Goal: Task Accomplishment & Management: Use online tool/utility

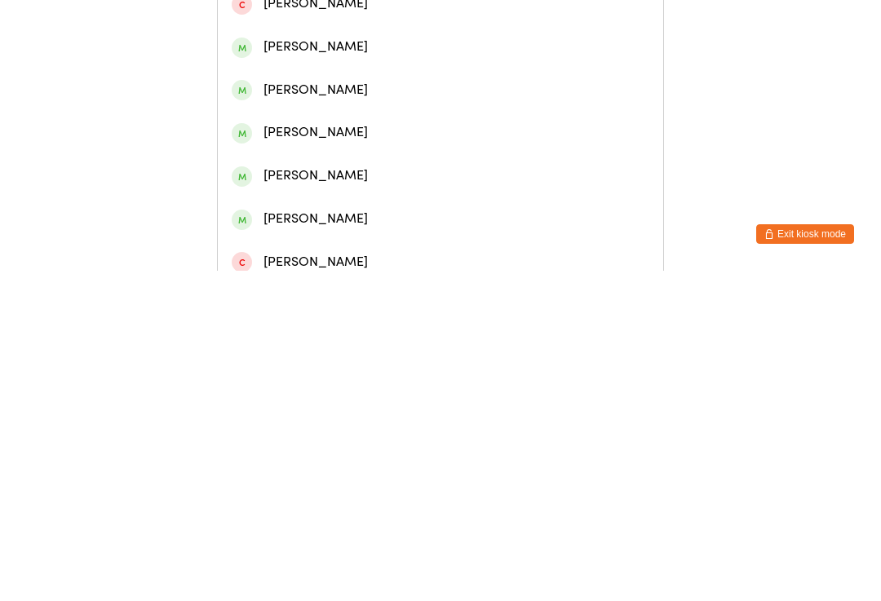
type input "Southan"
click at [363, 130] on div "[PERSON_NAME]" at bounding box center [441, 119] width 418 height 22
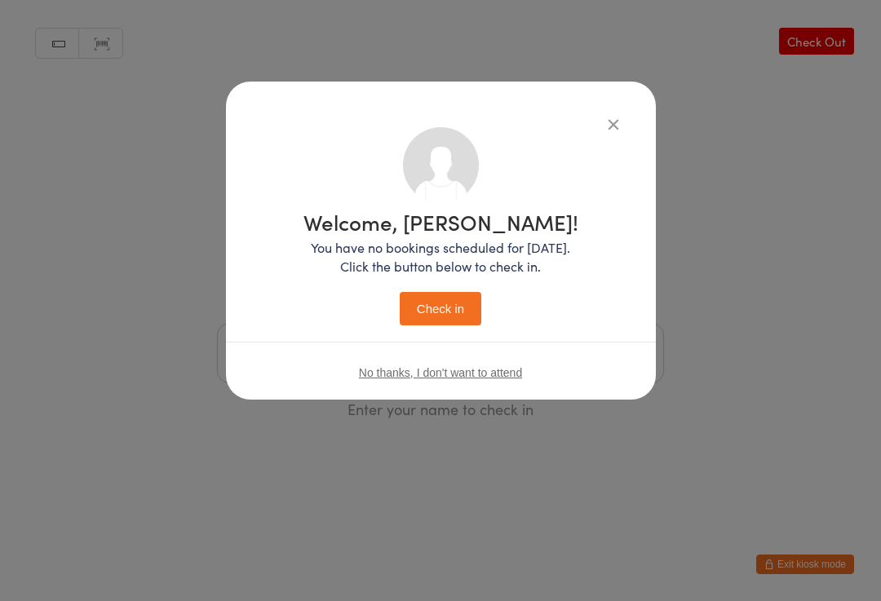
click at [442, 299] on button "Check in" at bounding box center [441, 308] width 82 height 33
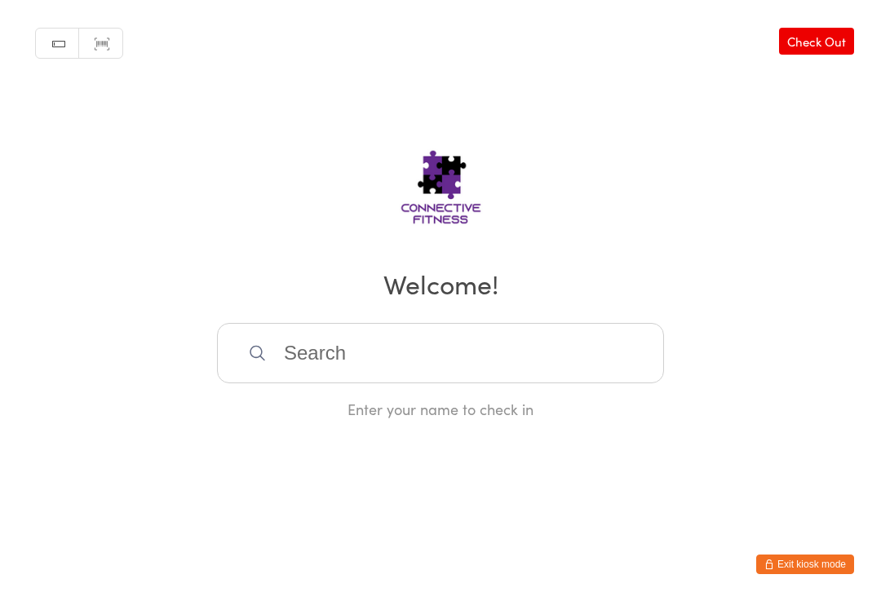
click at [453, 362] on input "search" at bounding box center [440, 353] width 447 height 60
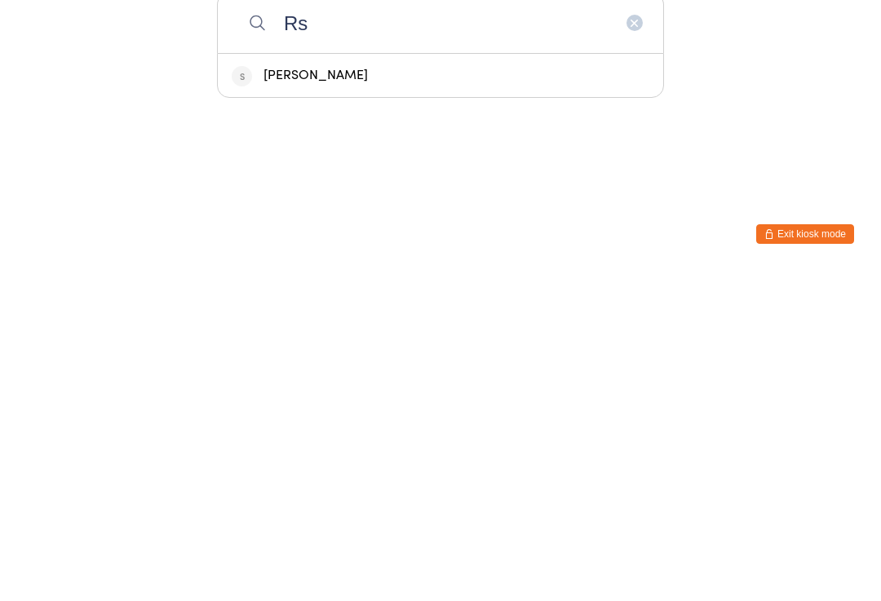
type input "R"
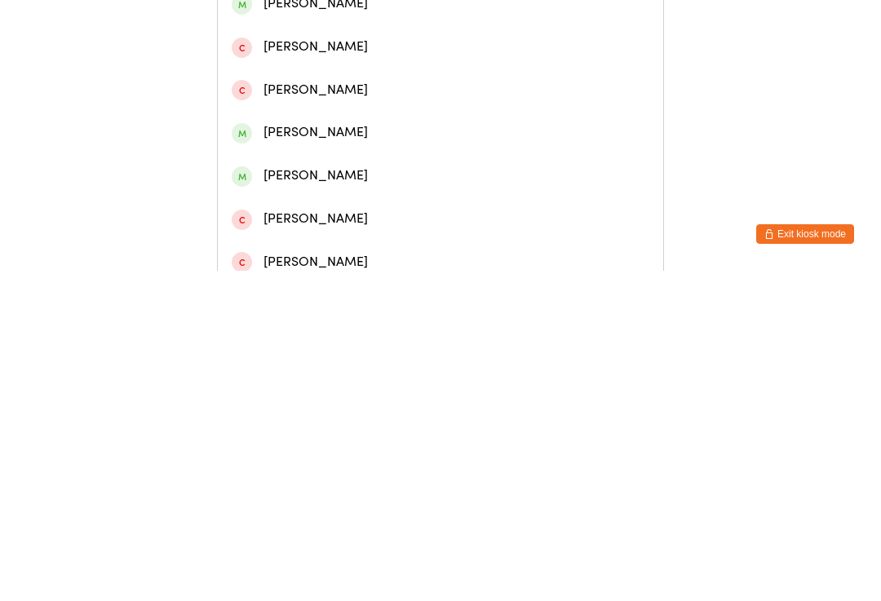
type input "Brayth"
click at [434, 81] on div "[PERSON_NAME]" at bounding box center [441, 75] width 418 height 22
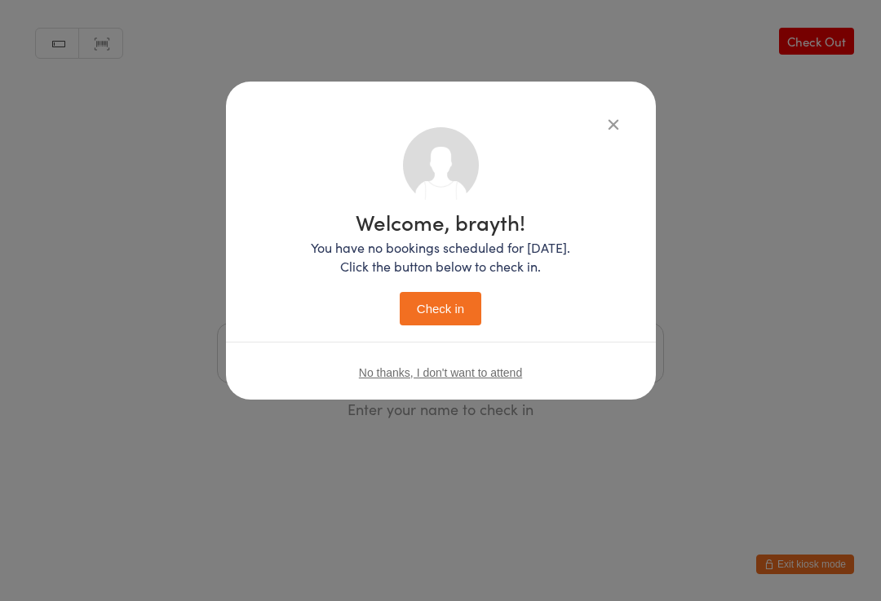
click at [455, 305] on button "Check in" at bounding box center [441, 308] width 82 height 33
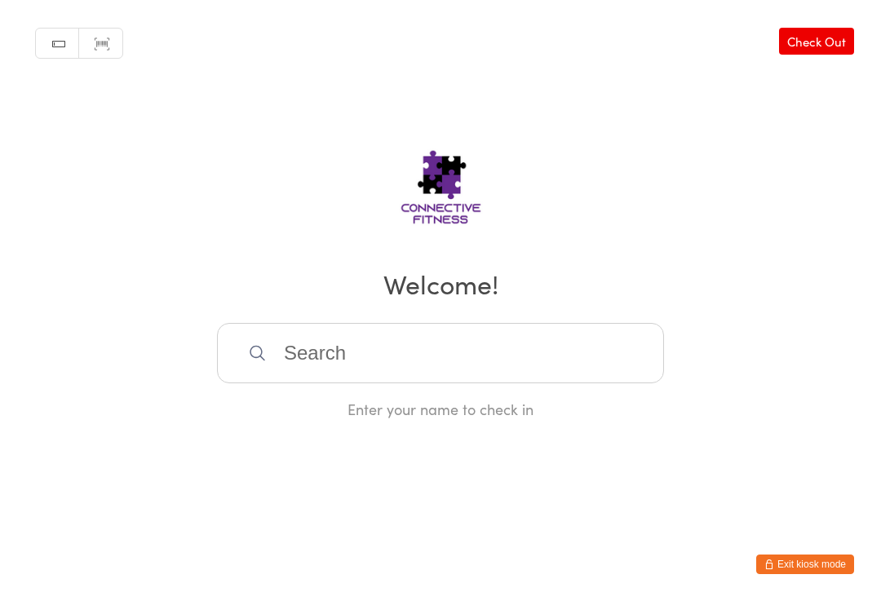
click at [365, 370] on input "search" at bounding box center [440, 353] width 447 height 60
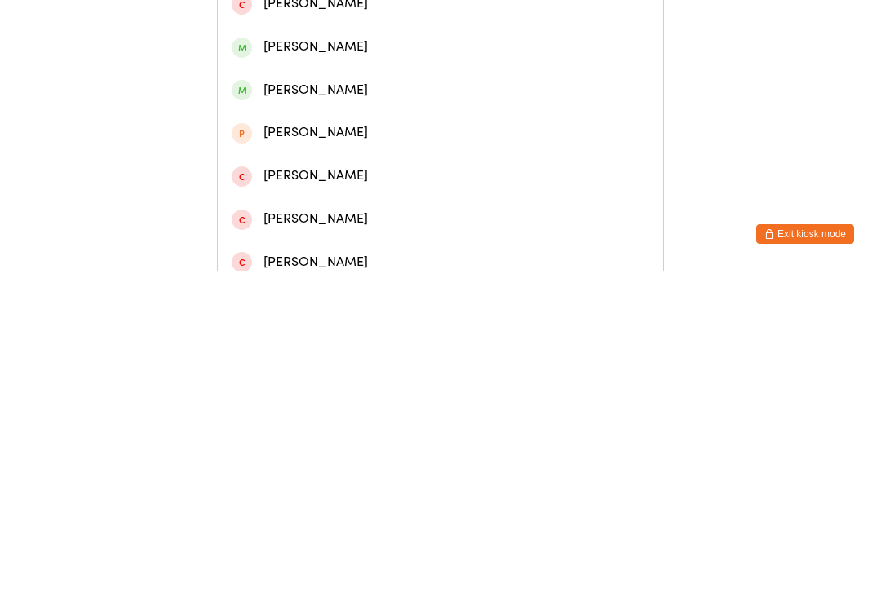
type input "[PERSON_NAME]"
click at [409, 81] on div "[PERSON_NAME]" at bounding box center [441, 75] width 418 height 22
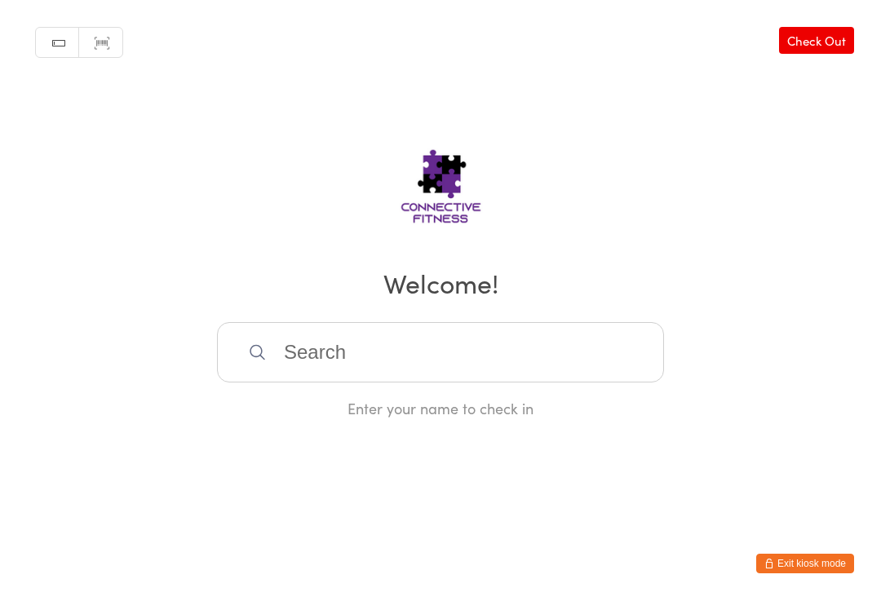
click at [431, 85] on div "Manual search Scanner input Check Out Welcome! Enter your name to check in" at bounding box center [440, 209] width 881 height 419
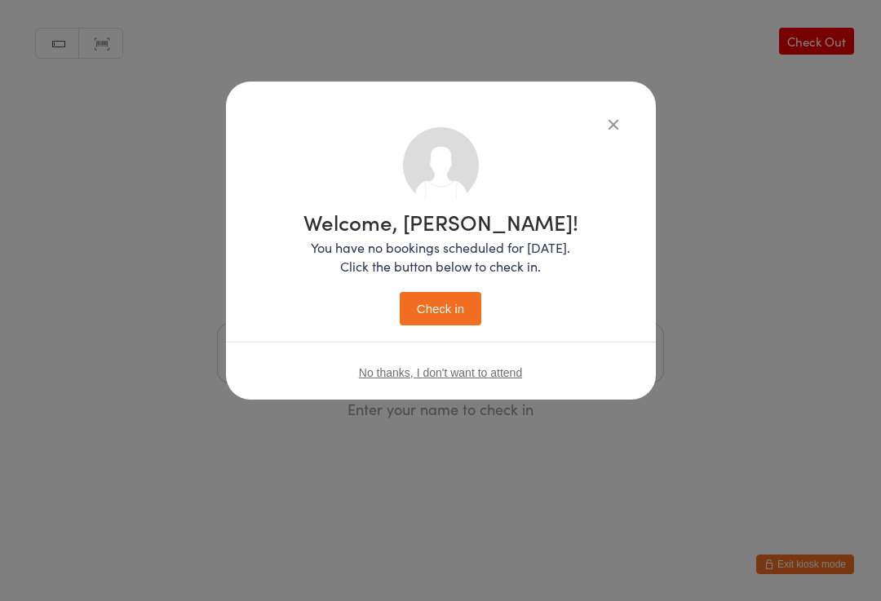
click at [456, 294] on button "Check in" at bounding box center [441, 308] width 82 height 33
